Goal: Obtain resource: Obtain resource

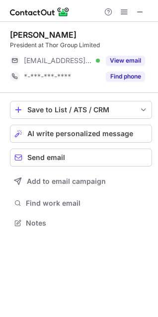
scroll to position [216, 158]
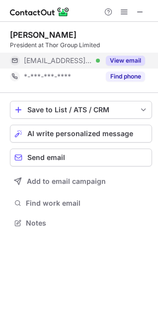
click at [123, 60] on button "View email" at bounding box center [125, 61] width 39 height 10
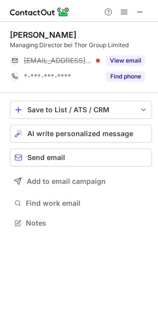
scroll to position [216, 158]
click at [135, 9] on button at bounding box center [140, 12] width 12 height 12
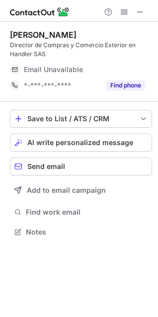
scroll to position [225, 158]
click at [145, 8] on button at bounding box center [140, 12] width 12 height 12
